Goal: Answer question/provide support: Answer question/provide support

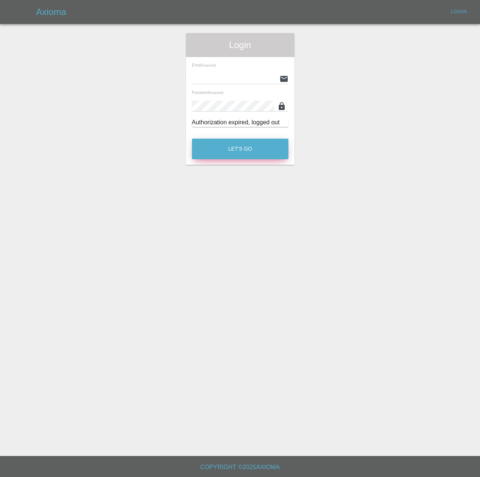
type input "alaina.wightman@co-wheels.org.uk"
click at [234, 159] on button "Let's Go" at bounding box center [240, 149] width 97 height 21
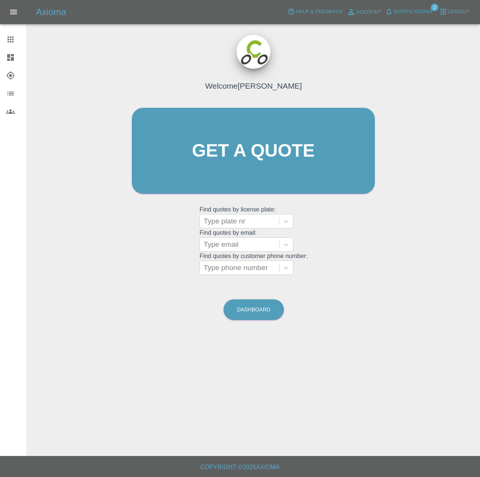
click at [417, 8] on span "Notifications" at bounding box center [413, 12] width 39 height 9
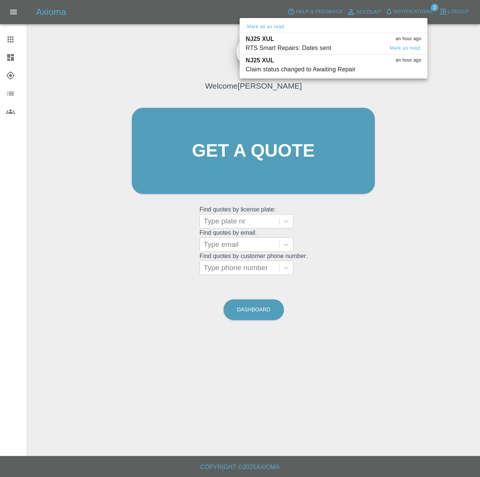
click at [315, 49] on div "RTS Smart Repairs: Dates sent" at bounding box center [289, 48] width 86 height 9
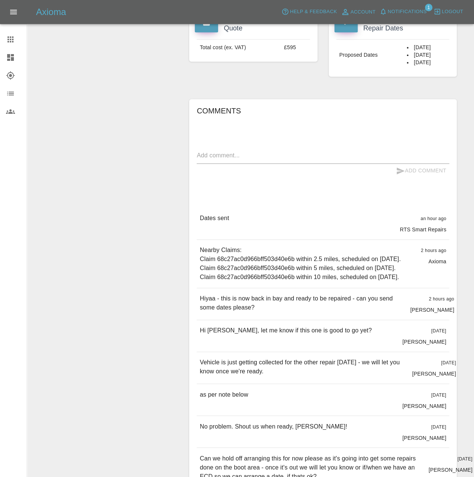
scroll to position [376, 0]
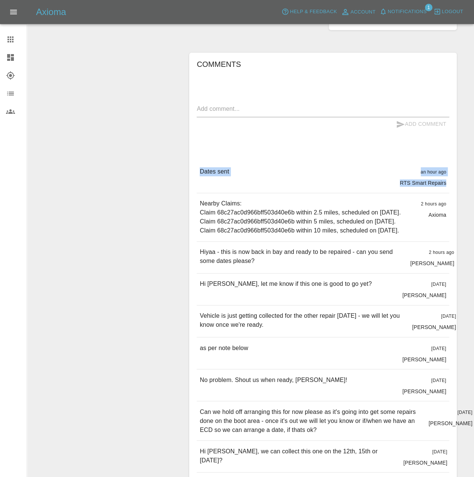
drag, startPoint x: 450, startPoint y: 255, endPoint x: 190, endPoint y: 239, distance: 260.7
click at [190, 239] on div "Comments x Add Comment Dates sent an hour ago RTS Smart Repairs Dates sent an h…" at bounding box center [323, 301] width 268 height 496
copy div "Dates sent an hour ago RTS Smart Repairs"
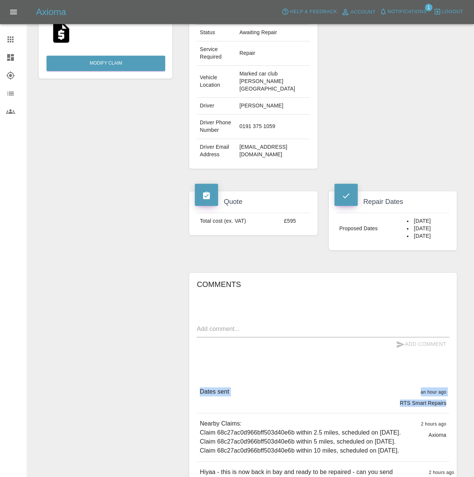
scroll to position [150, 0]
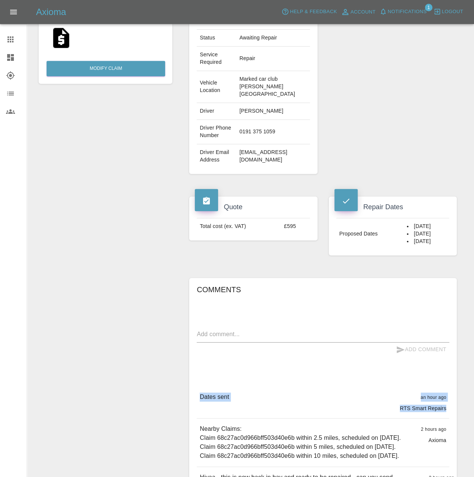
drag, startPoint x: 441, startPoint y: 299, endPoint x: 399, endPoint y: 278, distance: 47.7
click at [404, 250] on td "16/10/2025 20/10/2025 23/10/2025" at bounding box center [426, 234] width 45 height 32
copy td "16/10/2025 20/10/2025 23/10/2025"
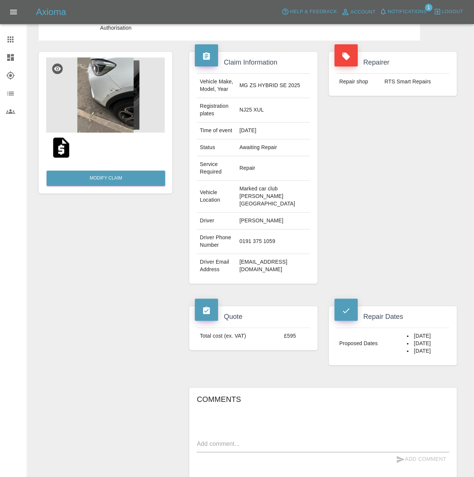
scroll to position [0, 0]
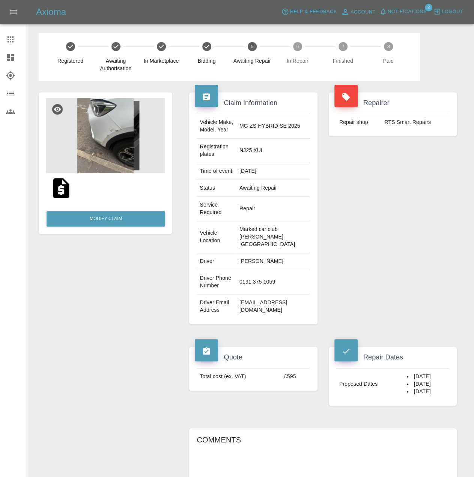
click at [391, 223] on div "Repairer Repair shop RTS Smart Repairs" at bounding box center [392, 208] width 139 height 254
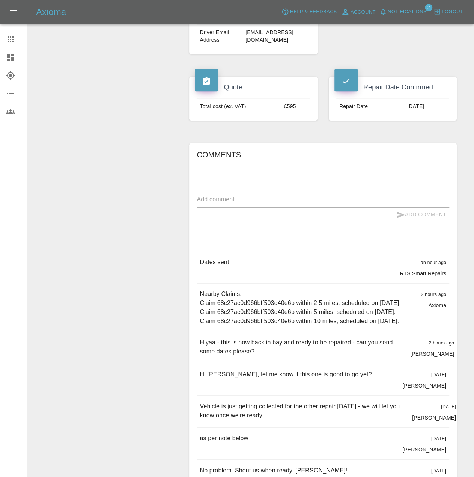
scroll to position [263, 0]
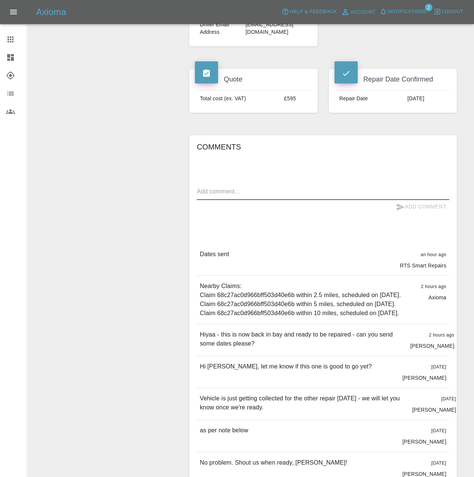
click at [215, 198] on textarea at bounding box center [323, 192] width 253 height 11
type textarea "23/1- selected - we have blocked out until 8-6 on 23/10 is that ok?"
click at [401, 214] on button "Add Comment" at bounding box center [421, 207] width 56 height 14
